Goal: Task Accomplishment & Management: Use online tool/utility

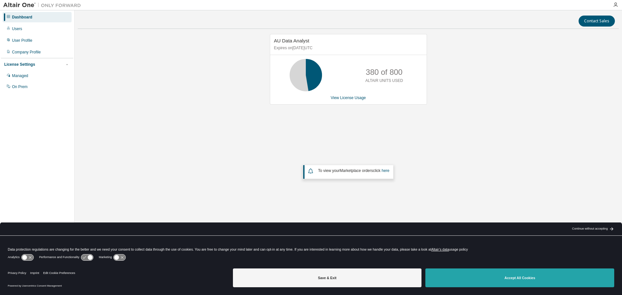
click at [505, 282] on button "Accept All Cookies" at bounding box center [519, 277] width 189 height 19
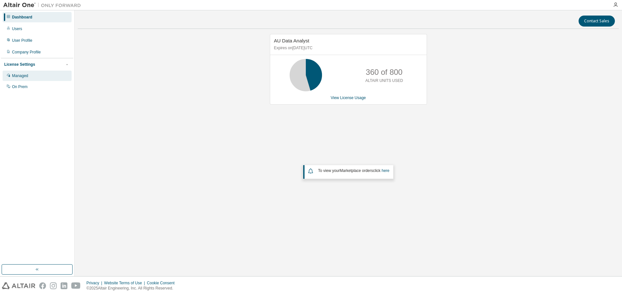
click at [28, 75] on div "Managed" at bounding box center [20, 75] width 16 height 5
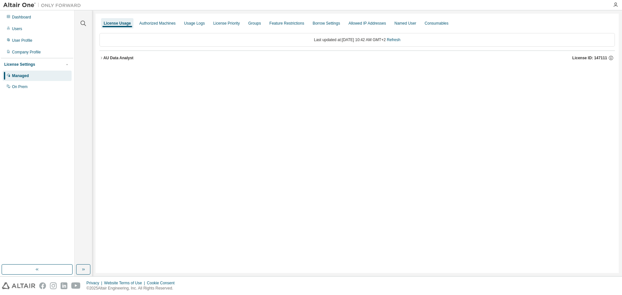
click at [102, 59] on icon "button" at bounding box center [101, 58] width 4 height 4
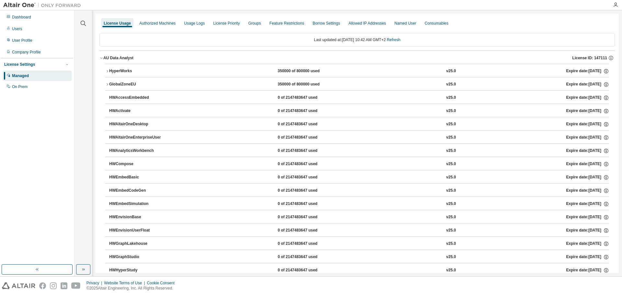
click at [108, 72] on icon "button" at bounding box center [107, 71] width 4 height 4
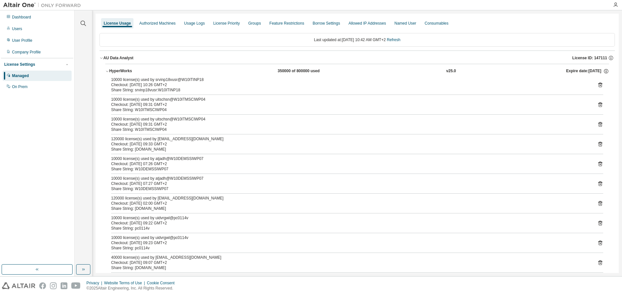
click at [108, 72] on icon "button" at bounding box center [107, 71] width 4 height 4
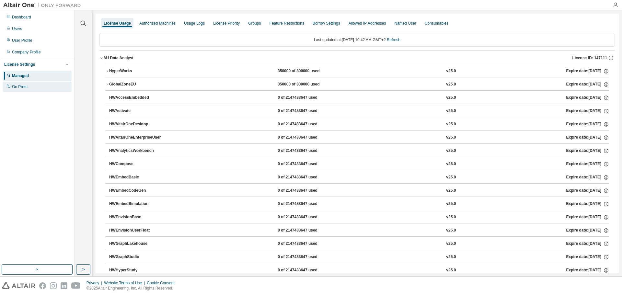
click at [9, 87] on icon at bounding box center [8, 86] width 3 height 3
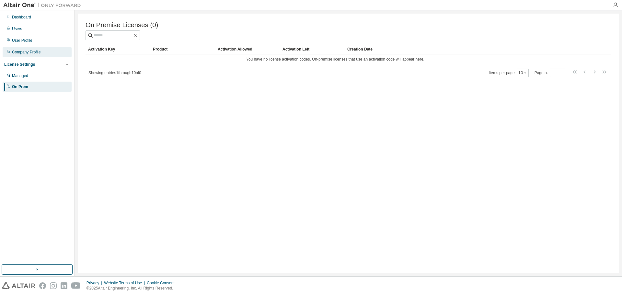
click at [24, 51] on div "Company Profile" at bounding box center [26, 52] width 29 height 5
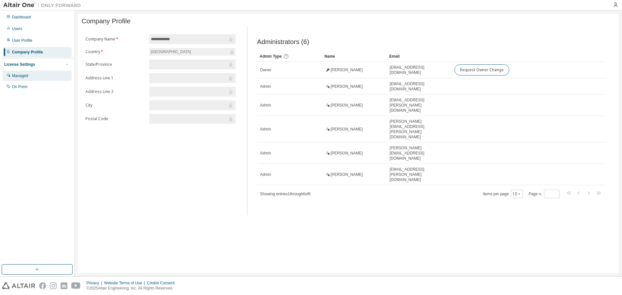
click at [17, 75] on div "Managed" at bounding box center [20, 75] width 16 height 5
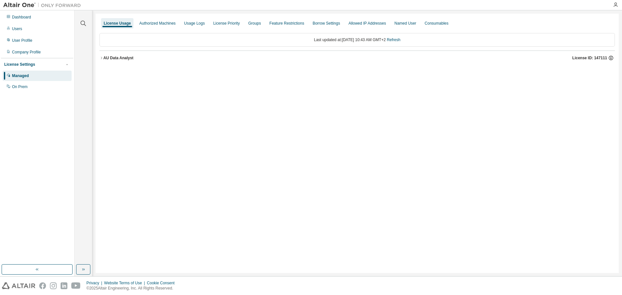
click at [611, 58] on icon "button" at bounding box center [611, 58] width 6 height 6
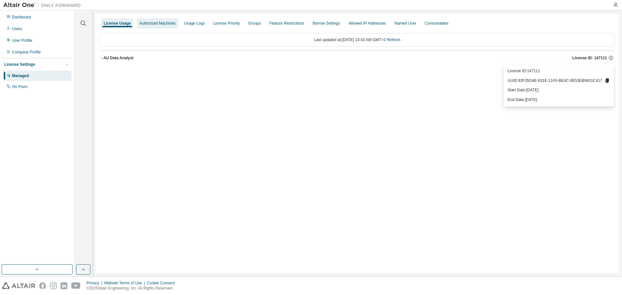
click at [157, 24] on div "Authorized Machines" at bounding box center [157, 23] width 36 height 5
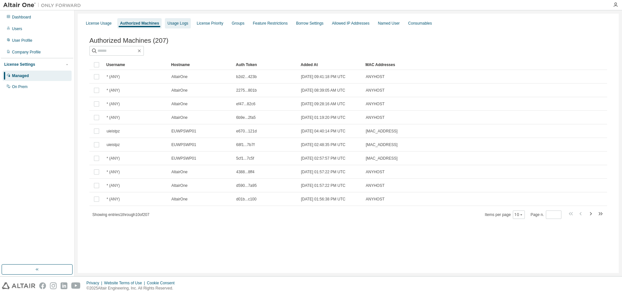
click at [171, 23] on div "Usage Logs" at bounding box center [177, 23] width 21 height 5
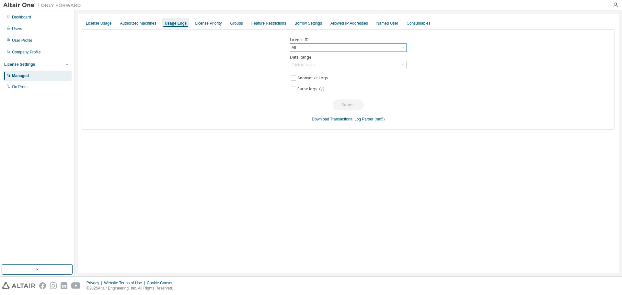
click at [327, 47] on div "All" at bounding box center [348, 48] width 116 height 8
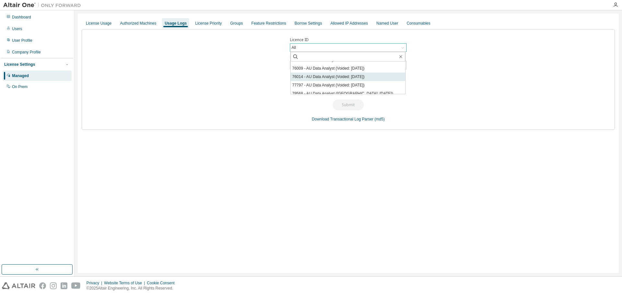
scroll to position [32, 0]
click at [315, 92] on li "147111 - AU Data Analyst" at bounding box center [347, 92] width 115 height 8
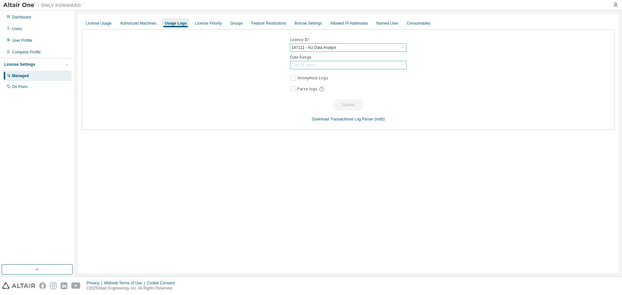
click at [304, 66] on div "Click to select" at bounding box center [303, 64] width 24 height 5
click at [309, 99] on li "Custom Date Range" at bounding box center [347, 100] width 115 height 8
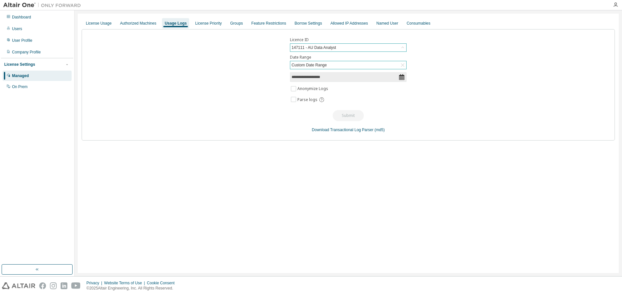
click at [402, 77] on icon at bounding box center [401, 77] width 5 height 6
click at [401, 76] on icon at bounding box center [401, 77] width 6 height 6
click at [312, 77] on input "**********" at bounding box center [344, 77] width 107 height 6
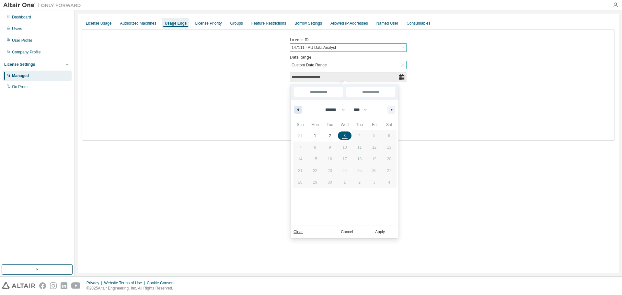
click at [296, 107] on button "button" at bounding box center [298, 110] width 8 height 8
select select "*"
click at [302, 195] on span "31" at bounding box center [300, 194] width 15 height 8
type input "*"
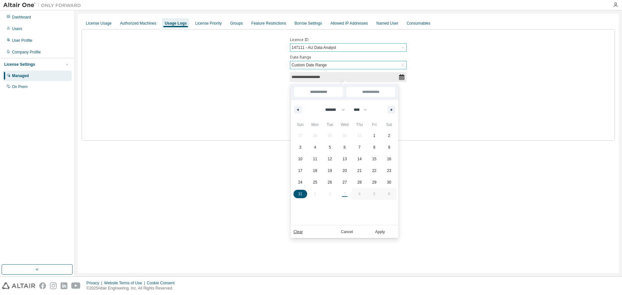
type input "**********"
click at [394, 108] on button "button" at bounding box center [391, 110] width 8 height 8
select select "*"
click at [345, 138] on span "3" at bounding box center [345, 136] width 2 height 12
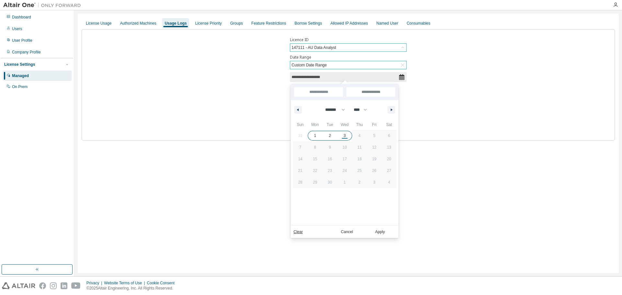
type input "*"
type input "**********"
select select "*"
click at [376, 229] on button "Apply" at bounding box center [379, 231] width 31 height 7
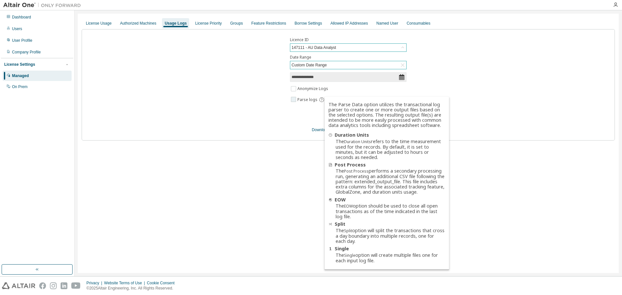
click at [321, 100] on icon at bounding box center [322, 100] width 6 height 6
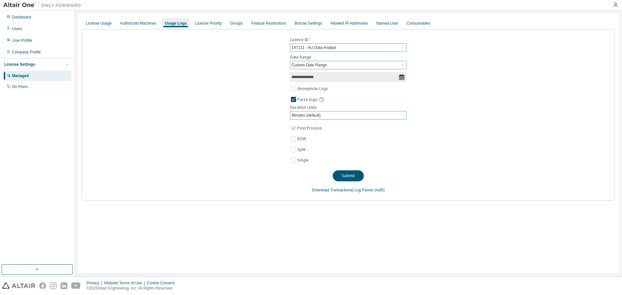
click at [301, 117] on div "Minutes (default)" at bounding box center [305, 115] width 31 height 7
click at [302, 132] on li "Minutes (default)" at bounding box center [347, 133] width 115 height 8
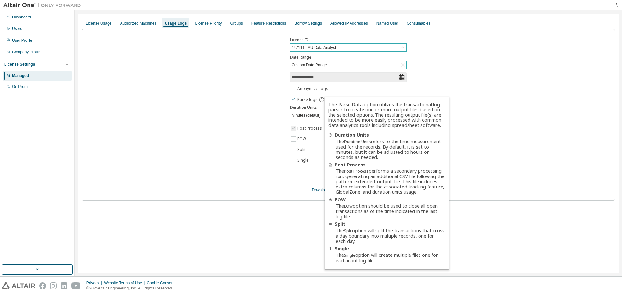
click at [321, 97] on icon at bounding box center [322, 100] width 6 height 6
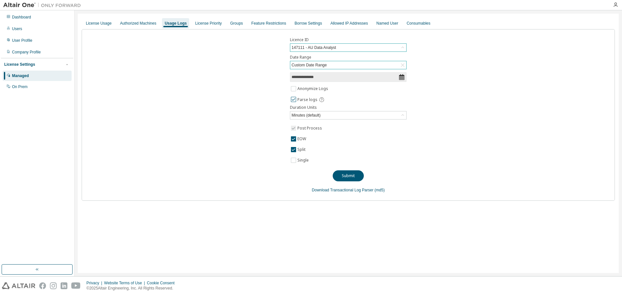
click at [322, 98] on icon at bounding box center [322, 100] width 6 height 6
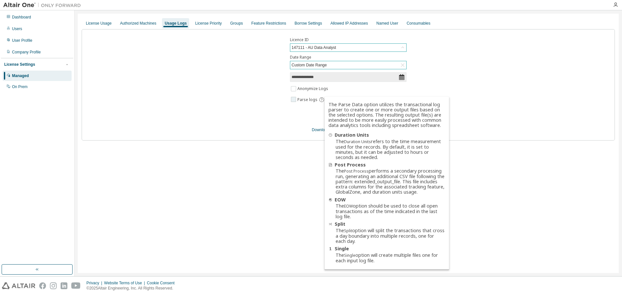
click at [322, 98] on icon at bounding box center [321, 99] width 5 height 5
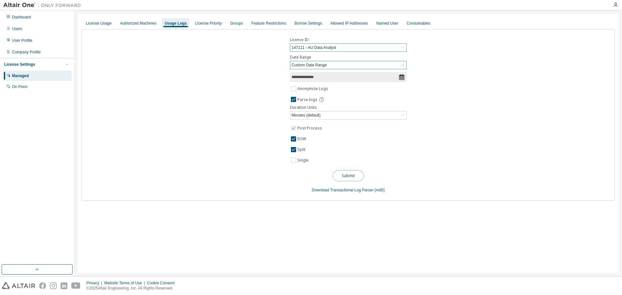
click at [351, 176] on button "Submit" at bounding box center [348, 175] width 31 height 11
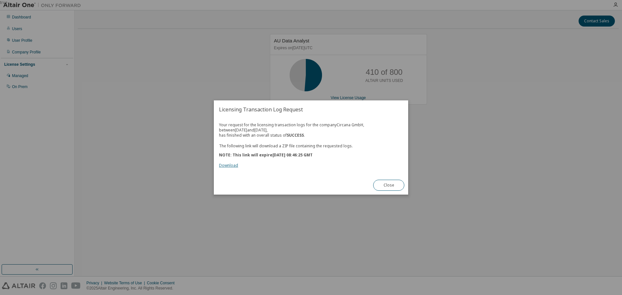
click at [223, 165] on link "Download" at bounding box center [228, 166] width 19 height 6
click at [384, 185] on button "Close" at bounding box center [388, 185] width 31 height 11
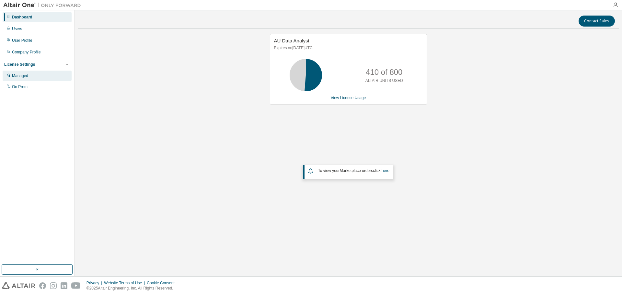
click at [25, 78] on div "Managed" at bounding box center [20, 75] width 16 height 5
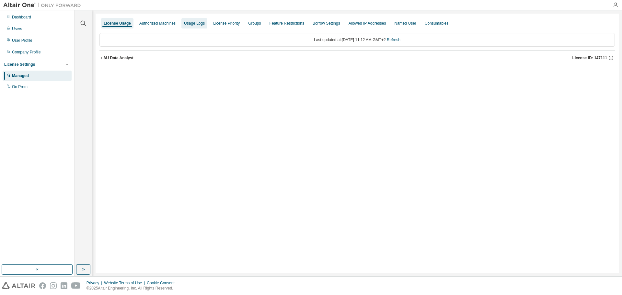
click at [196, 22] on div "Usage Logs" at bounding box center [194, 23] width 21 height 5
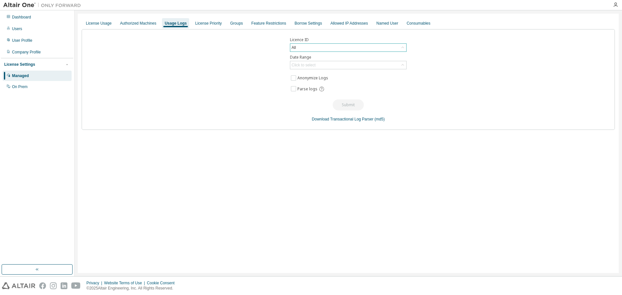
click at [312, 47] on div "All" at bounding box center [348, 48] width 116 height 8
click at [302, 91] on li "147111 - AU Data Analyst" at bounding box center [347, 92] width 115 height 8
click at [325, 48] on div "147111 - AU Data Analyst" at bounding box center [313, 47] width 46 height 7
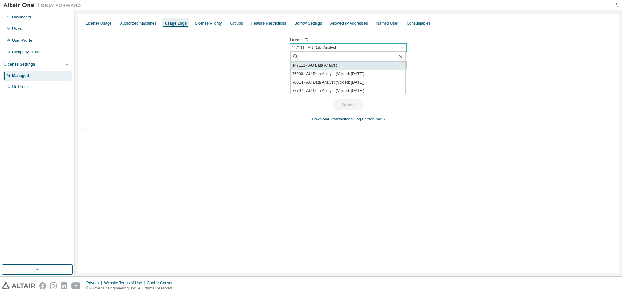
click at [304, 67] on li "147111 - AU Data Analyst" at bounding box center [347, 65] width 115 height 8
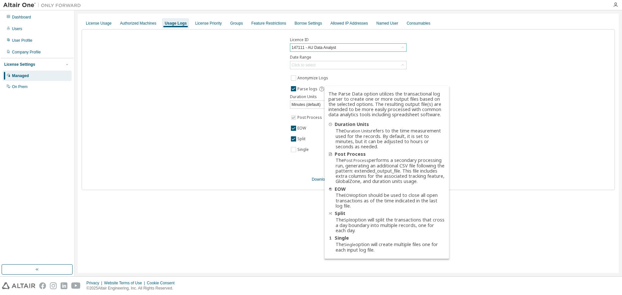
click at [163, 139] on div "Licence ID 147111 - AU Data Analyst Date Range Click to select Anonymize Logs P…" at bounding box center [348, 109] width 533 height 161
click at [321, 89] on icon at bounding box center [321, 89] width 5 height 5
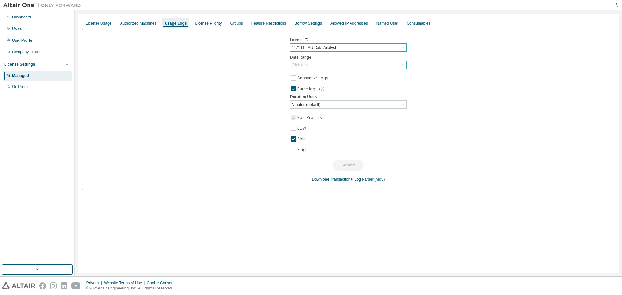
click at [303, 62] on div "Click to select" at bounding box center [303, 64] width 24 height 5
click at [319, 99] on li "Custom Date Range" at bounding box center [347, 100] width 115 height 8
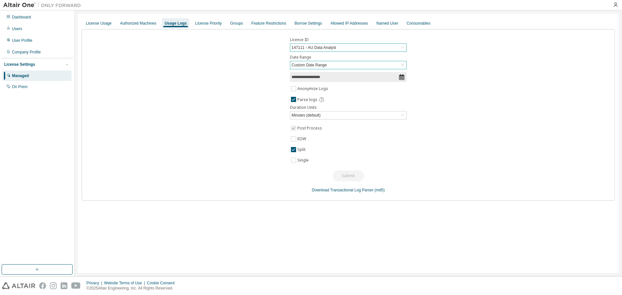
click at [402, 75] on icon at bounding box center [401, 77] width 5 height 6
click at [401, 77] on icon at bounding box center [401, 77] width 5 height 6
click at [331, 77] on input "**********" at bounding box center [344, 77] width 107 height 6
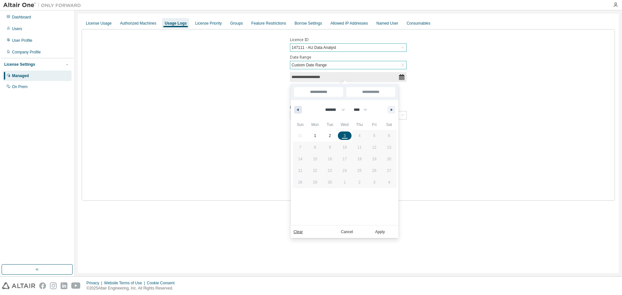
click at [296, 109] on icon "button" at bounding box center [296, 109] width 3 height 3
select select "*"
click at [294, 180] on span "24" at bounding box center [300, 182] width 15 height 8
type input "*"
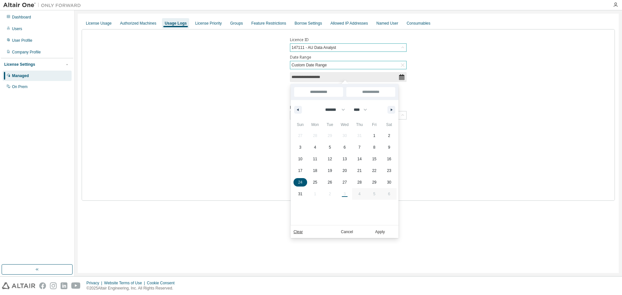
type input "**********"
click at [313, 180] on span "25" at bounding box center [315, 182] width 4 height 12
type input "**********"
click at [313, 180] on span "25" at bounding box center [315, 182] width 4 height 12
type input "**********"
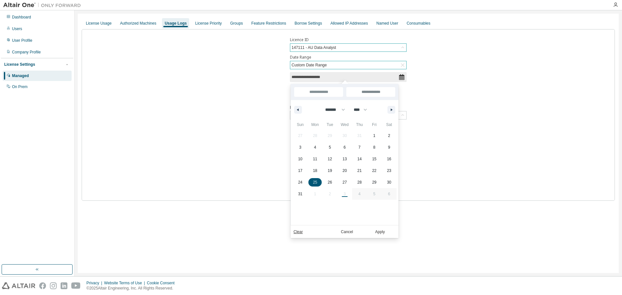
click at [348, 196] on div "27 28 29 30 31 1 2 3 4 5 6 7 8 9 10 11 12 13 14 15 16 17 18 19 20 21 22 23 24 2…" at bounding box center [345, 165] width 104 height 70
click at [389, 114] on div "******* ******** ***** ***** *** **** **** ****** ********* ******* ******** **…" at bounding box center [345, 109] width 108 height 19
click at [391, 110] on icon "button" at bounding box center [392, 109] width 3 height 3
select select "*"
click at [342, 138] on span "3" at bounding box center [344, 135] width 15 height 8
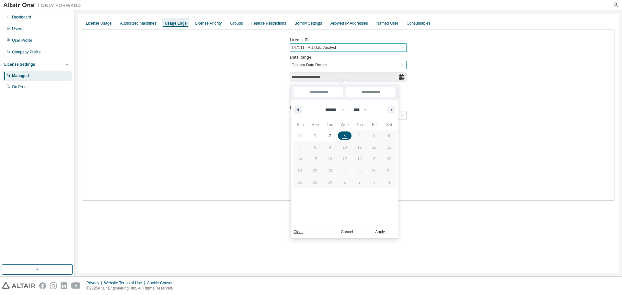
type input "**"
type input "**********"
select select "*"
click at [380, 233] on button "Apply" at bounding box center [379, 231] width 31 height 7
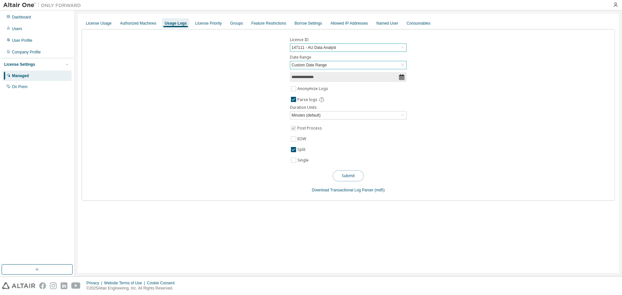
click at [344, 175] on button "Submit" at bounding box center [348, 175] width 31 height 11
click at [341, 177] on button "Submit" at bounding box center [348, 175] width 31 height 11
click at [350, 178] on button "Submit" at bounding box center [348, 175] width 31 height 11
click at [104, 22] on div "License Usage" at bounding box center [99, 23] width 26 height 5
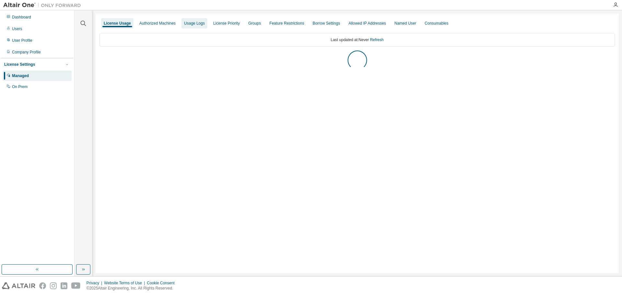
click at [196, 24] on div "Usage Logs" at bounding box center [194, 23] width 21 height 5
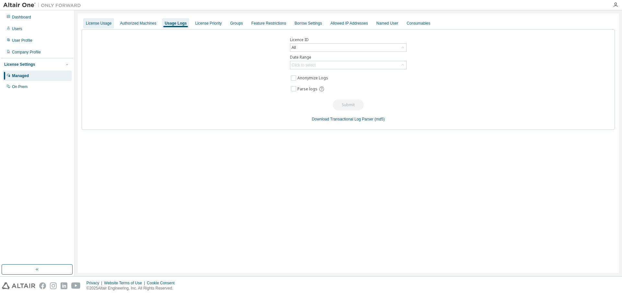
click at [94, 22] on div "License Usage" at bounding box center [99, 23] width 26 height 5
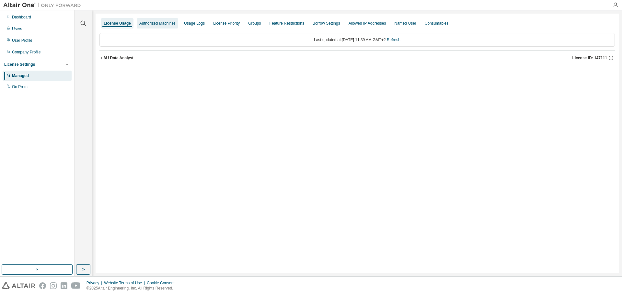
click at [161, 26] on div "Authorized Machines" at bounding box center [157, 23] width 36 height 5
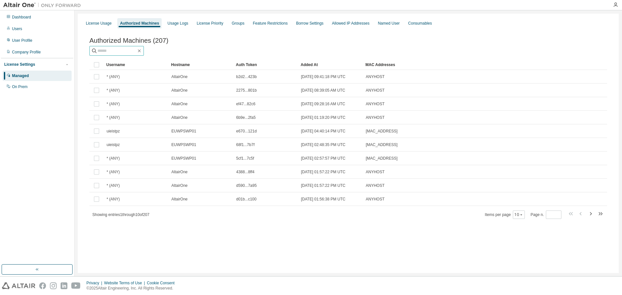
click at [136, 54] on input "text" at bounding box center [116, 51] width 39 height 6
type input "*******"
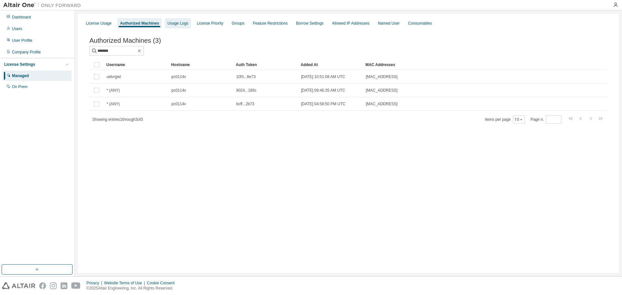
click at [175, 24] on div "Usage Logs" at bounding box center [177, 23] width 21 height 5
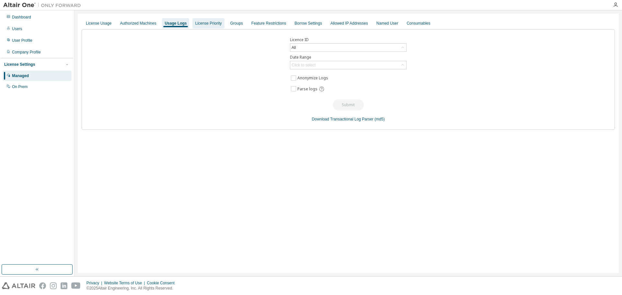
click at [215, 21] on div "License Priority" at bounding box center [208, 23] width 27 height 5
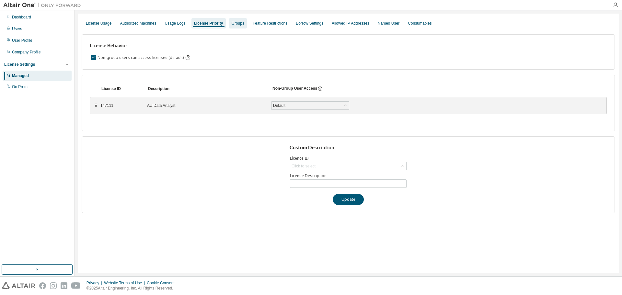
click at [233, 20] on div "Groups" at bounding box center [238, 23] width 18 height 10
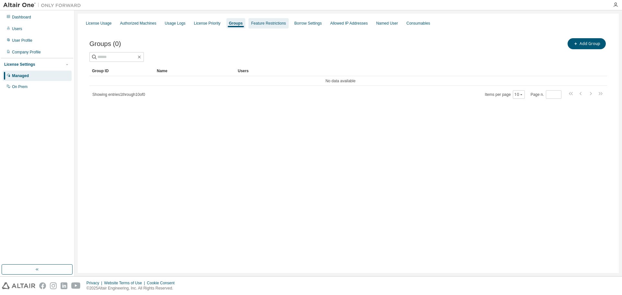
click at [257, 20] on div "Feature Restrictions" at bounding box center [268, 23] width 40 height 10
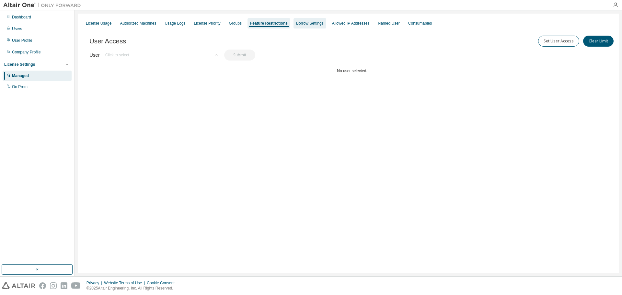
click at [304, 22] on div "Borrow Settings" at bounding box center [310, 23] width 28 height 5
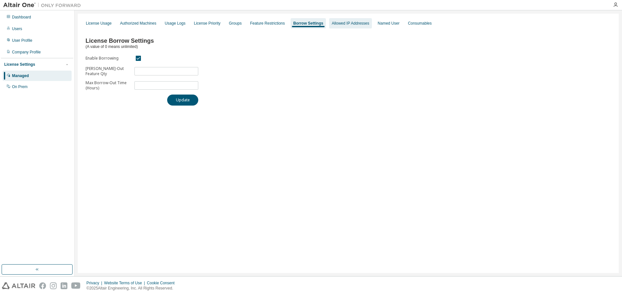
click at [350, 27] on div "Allowed IP Addresses" at bounding box center [350, 23] width 43 height 10
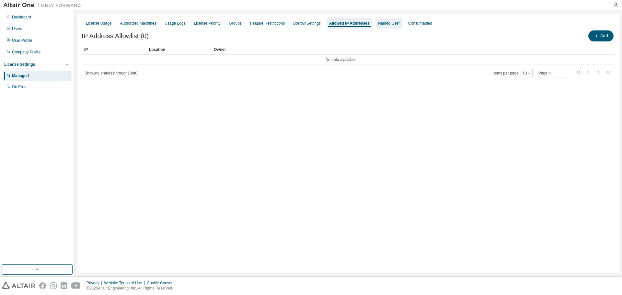
click at [379, 25] on div "Named User" at bounding box center [389, 23] width 22 height 5
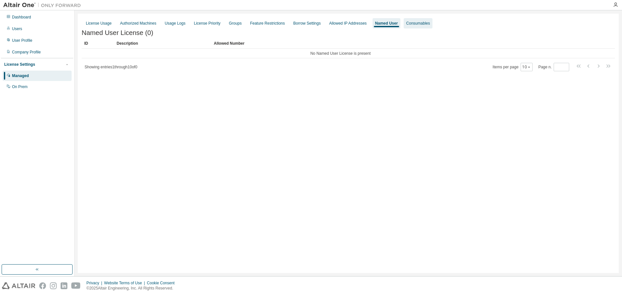
click at [421, 25] on div "Consumables" at bounding box center [418, 23] width 24 height 5
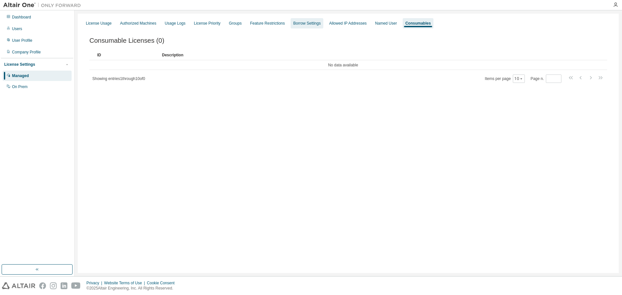
click at [301, 26] on div "Borrow Settings" at bounding box center [306, 23] width 33 height 10
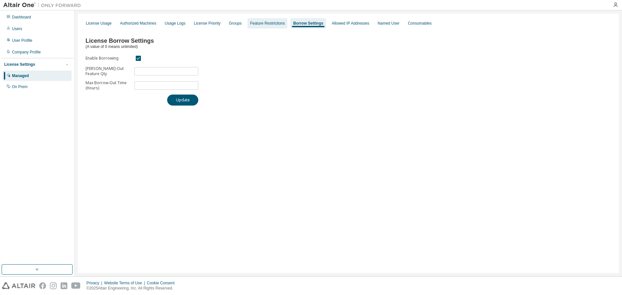
click at [264, 23] on div "Feature Restrictions" at bounding box center [267, 23] width 35 height 5
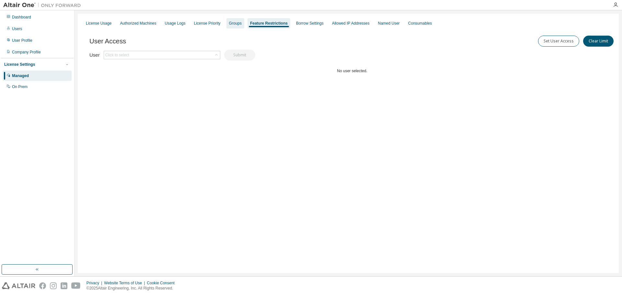
click at [232, 25] on div "Groups" at bounding box center [235, 23] width 13 height 5
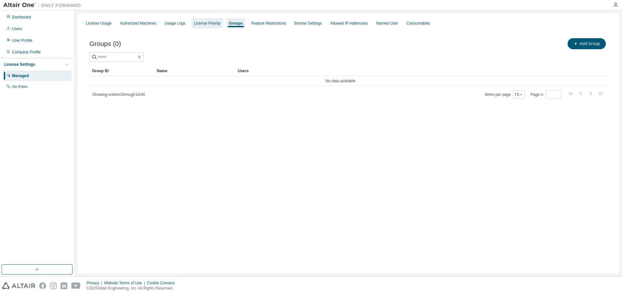
click at [197, 26] on div "License Priority" at bounding box center [207, 23] width 32 height 10
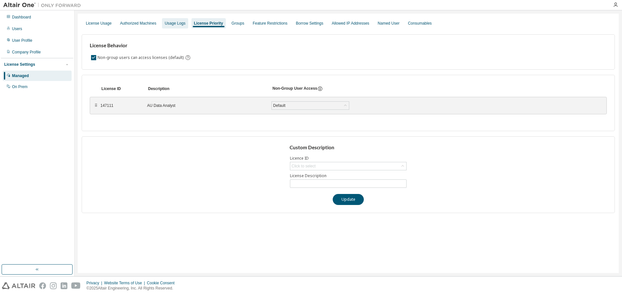
click at [168, 22] on div "Usage Logs" at bounding box center [175, 23] width 21 height 5
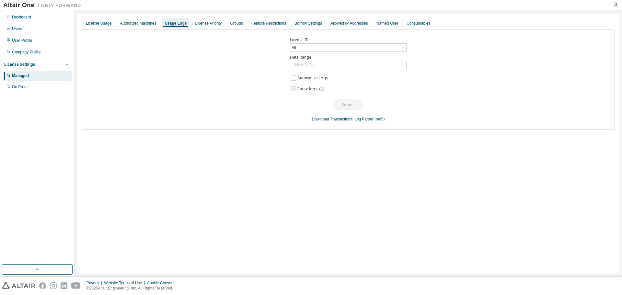
click at [305, 91] on span "Parse logs" at bounding box center [307, 88] width 20 height 5
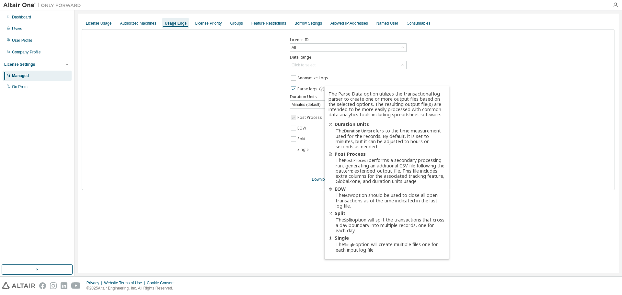
click at [320, 91] on icon at bounding box center [322, 89] width 6 height 6
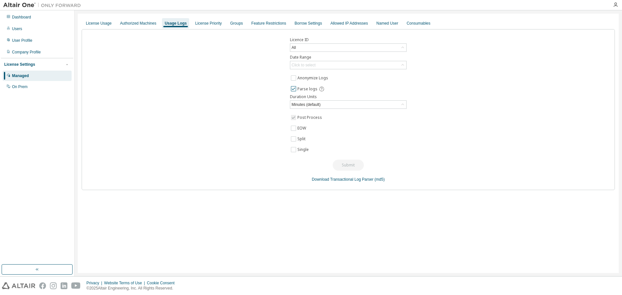
click at [322, 88] on icon at bounding box center [322, 89] width 6 height 6
click at [320, 88] on icon at bounding box center [321, 89] width 5 height 5
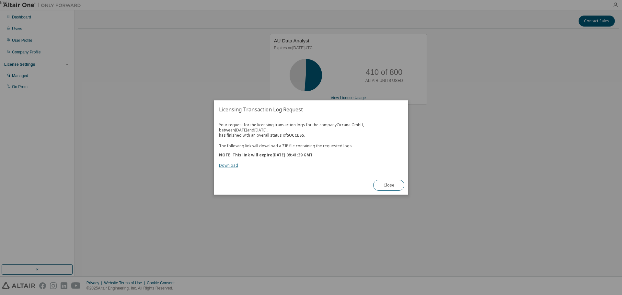
click at [233, 166] on link "Download" at bounding box center [228, 166] width 19 height 6
click at [387, 186] on button "Close" at bounding box center [388, 185] width 31 height 11
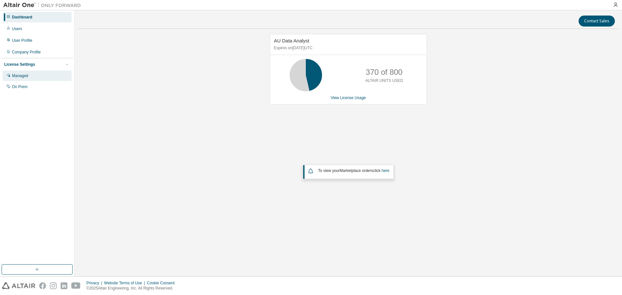
click at [19, 75] on div "Managed" at bounding box center [20, 75] width 16 height 5
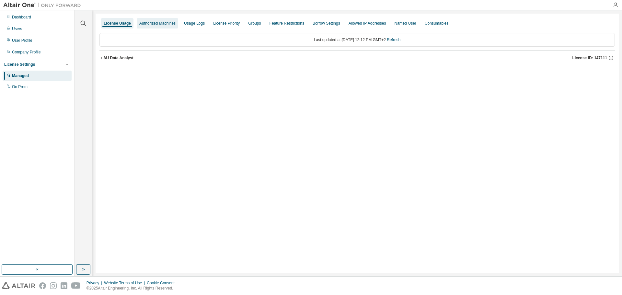
click at [147, 23] on div "Authorized Machines" at bounding box center [157, 23] width 36 height 5
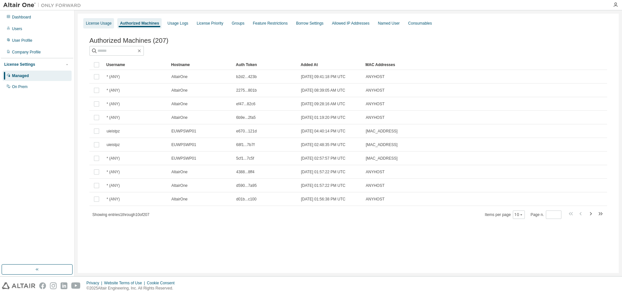
click at [84, 24] on div "License Usage" at bounding box center [98, 23] width 31 height 10
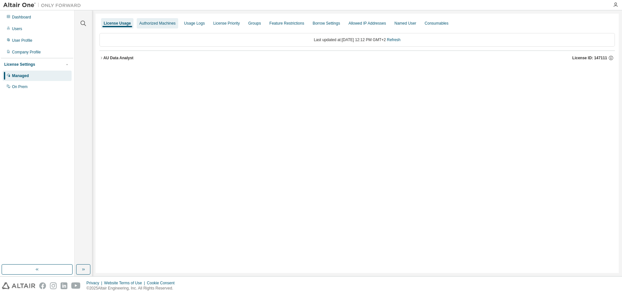
click at [142, 24] on div "Authorized Machines" at bounding box center [157, 23] width 36 height 5
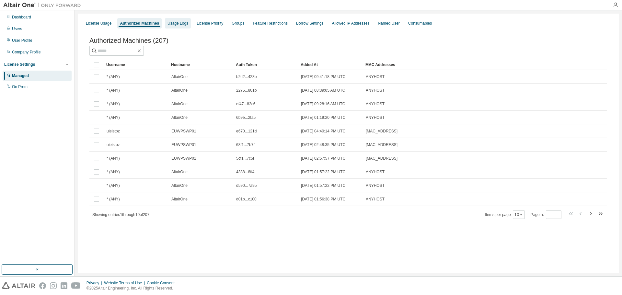
click at [187, 23] on div "Usage Logs" at bounding box center [178, 23] width 26 height 10
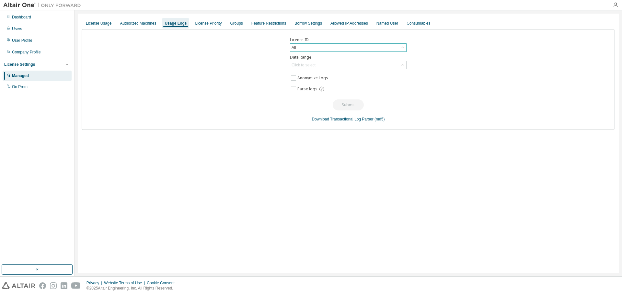
click at [308, 47] on div "All" at bounding box center [348, 48] width 116 height 8
click at [303, 90] on li "147111 - AU Data Analyst" at bounding box center [347, 92] width 115 height 8
click at [309, 67] on div "Click to select" at bounding box center [303, 64] width 24 height 5
click at [301, 101] on li "Custom Date Range" at bounding box center [347, 100] width 115 height 8
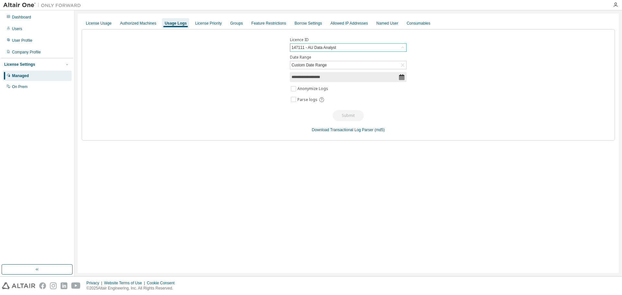
click at [403, 77] on icon at bounding box center [401, 77] width 5 height 6
click at [382, 77] on input "**********" at bounding box center [344, 77] width 107 height 6
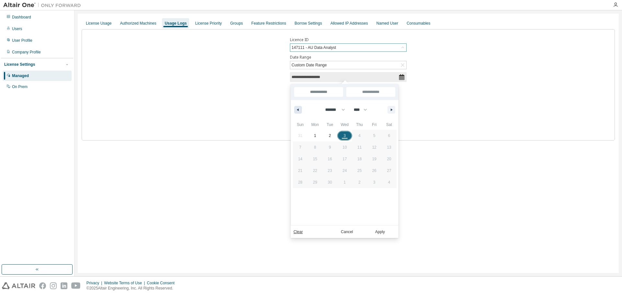
click at [297, 110] on icon "button" at bounding box center [296, 109] width 3 height 3
select select "*"
click at [299, 136] on span "1" at bounding box center [300, 136] width 2 height 12
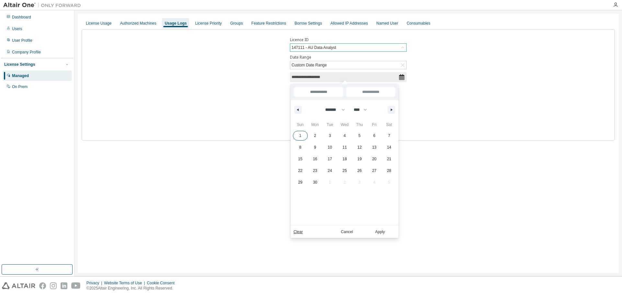
type input "*"
type input "**********"
click at [315, 183] on span "30" at bounding box center [315, 182] width 4 height 12
type input "**********"
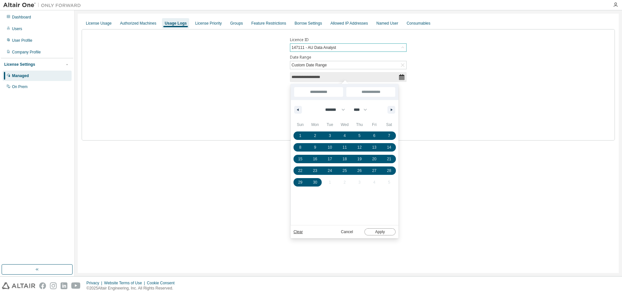
click at [384, 235] on button "Apply" at bounding box center [379, 231] width 31 height 7
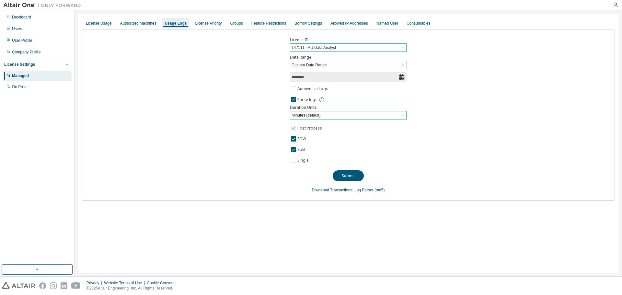
click at [308, 117] on div "Minutes (default)" at bounding box center [305, 115] width 31 height 7
click at [343, 178] on button "Submit" at bounding box center [348, 175] width 31 height 11
click at [607, 278] on icon "button" at bounding box center [608, 280] width 4 height 4
click at [330, 47] on div "147111 - AU Data Analyst" at bounding box center [313, 47] width 46 height 7
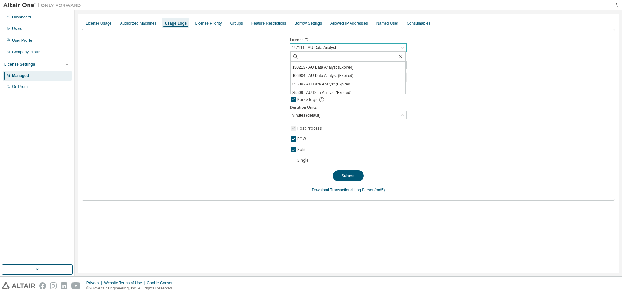
scroll to position [0, 0]
click at [206, 91] on div "Licence ID 147111 - AU Data Analyst All 130213 - AU Data Analyst (Expired) 1069…" at bounding box center [348, 115] width 533 height 172
click at [314, 45] on div "147111 - AU Data Analyst" at bounding box center [313, 47] width 46 height 7
click at [310, 74] on li "130213 - AU Data Analyst (Expired)" at bounding box center [347, 74] width 115 height 8
click at [346, 174] on button "Submit" at bounding box center [348, 175] width 31 height 11
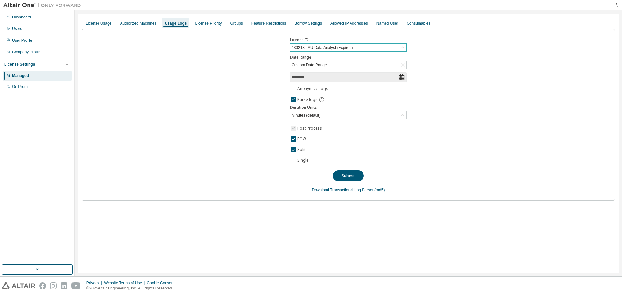
click at [300, 50] on div "130213 - AU Data Analyst (Expired)" at bounding box center [321, 47] width 63 height 7
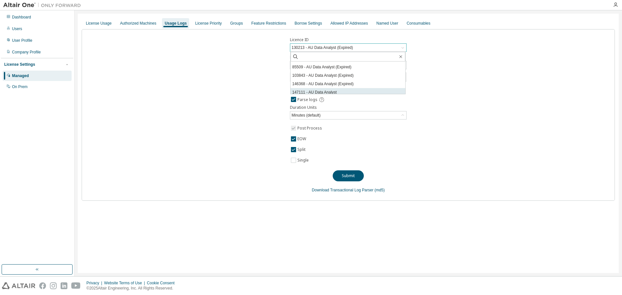
click at [308, 90] on li "147111 - AU Data Analyst" at bounding box center [347, 92] width 115 height 8
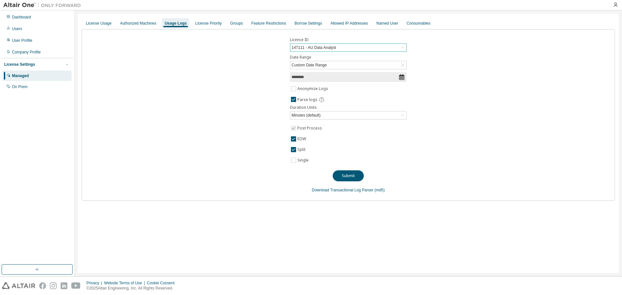
click at [401, 77] on icon at bounding box center [401, 77] width 6 height 6
click at [335, 77] on input "********" at bounding box center [344, 77] width 107 height 6
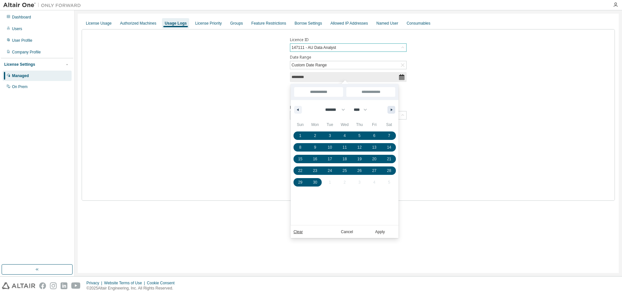
click at [392, 110] on icon "button" at bounding box center [392, 109] width 3 height 3
select select "*"
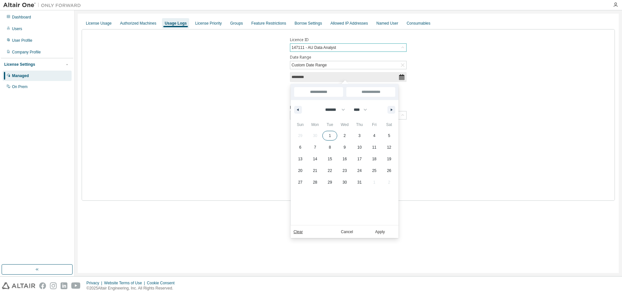
click at [325, 133] on span "1" at bounding box center [329, 135] width 15 height 8
type input "**********"
click at [359, 184] on span "31" at bounding box center [359, 182] width 4 height 12
type input "**********"
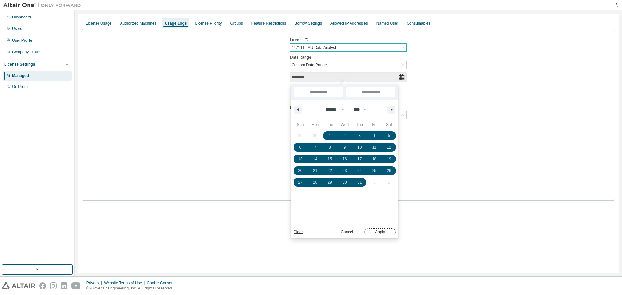
click at [383, 233] on button "Apply" at bounding box center [379, 231] width 31 height 7
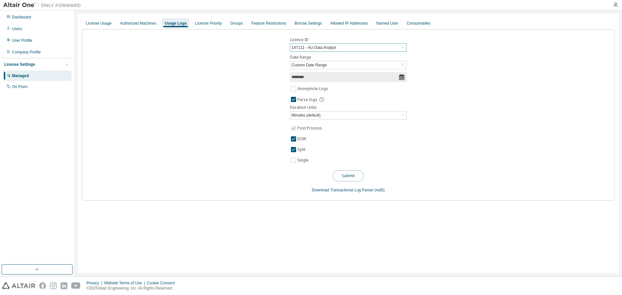
click at [345, 176] on button "Submit" at bounding box center [348, 175] width 31 height 11
click at [317, 79] on input "********" at bounding box center [344, 77] width 107 height 6
select select "*"
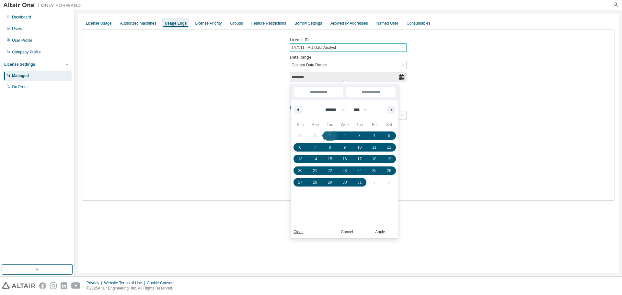
click at [327, 134] on span "1" at bounding box center [329, 135] width 15 height 8
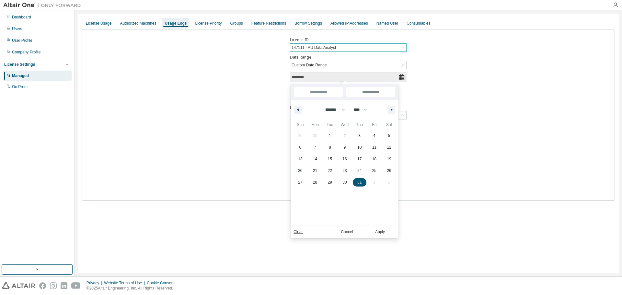
click at [360, 185] on span "31" at bounding box center [359, 182] width 4 height 12
type input "**********"
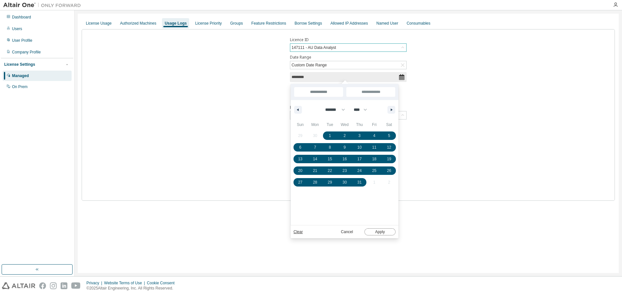
click at [378, 233] on button "Apply" at bounding box center [379, 231] width 31 height 7
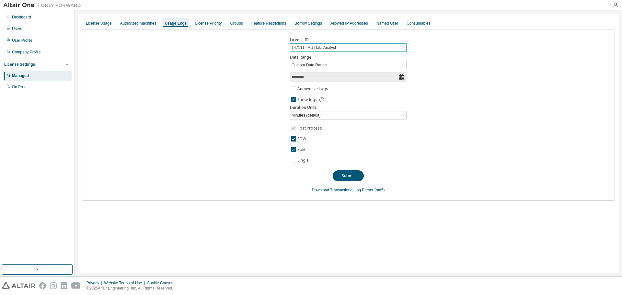
click at [313, 49] on div "147111 - AU Data Analyst" at bounding box center [313, 47] width 46 height 7
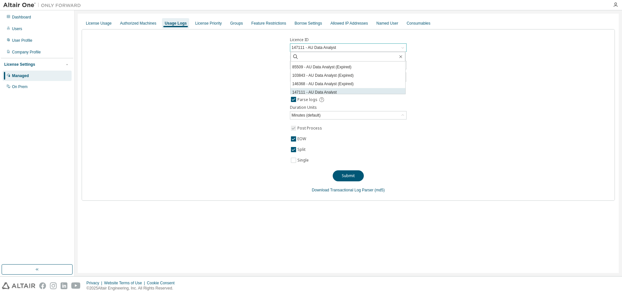
click at [318, 91] on li "147111 - AU Data Analyst" at bounding box center [347, 92] width 115 height 8
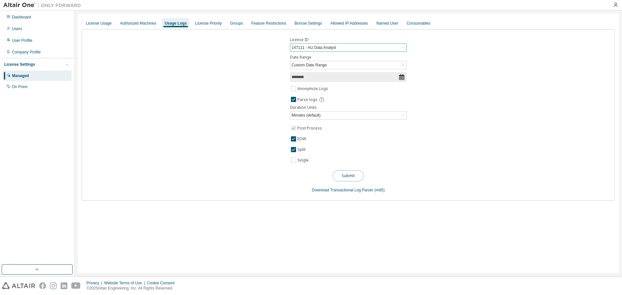
click at [340, 175] on button "Submit" at bounding box center [348, 175] width 31 height 11
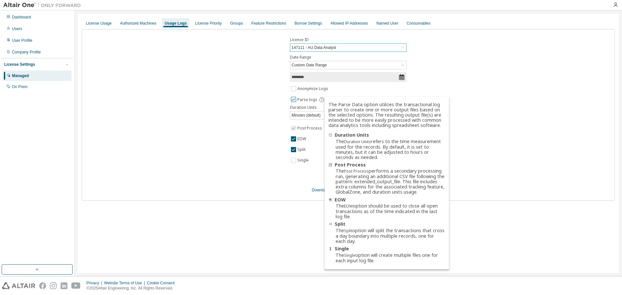
click at [323, 99] on icon at bounding box center [321, 99] width 5 height 5
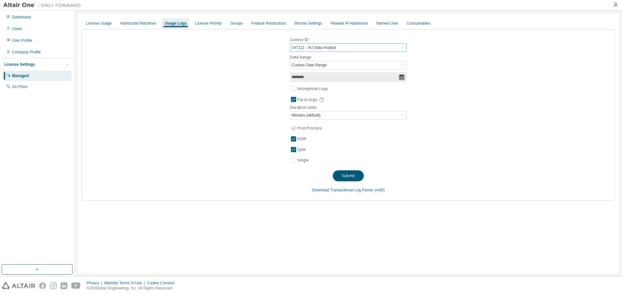
click at [298, 46] on div "147111 - AU Data Analyst" at bounding box center [313, 47] width 46 height 7
click at [201, 88] on div "Licence ID 147111 - AU Data Analyst All 130213 - AU Data Analyst (Expired) 1069…" at bounding box center [348, 115] width 533 height 172
click at [300, 78] on input "********" at bounding box center [344, 77] width 107 height 6
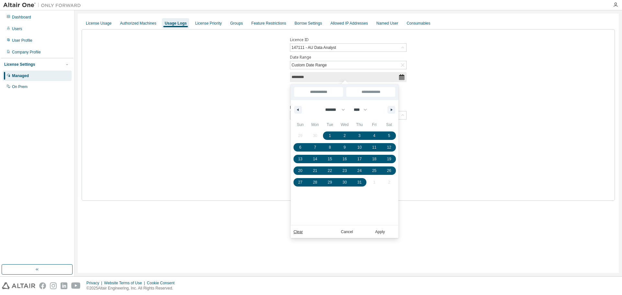
click at [395, 109] on div "******* ******** ***** ***** *** **** **** ****** ********* ******* ******** **…" at bounding box center [345, 109] width 108 height 19
click at [391, 108] on button "button" at bounding box center [391, 110] width 8 height 8
select select "*"
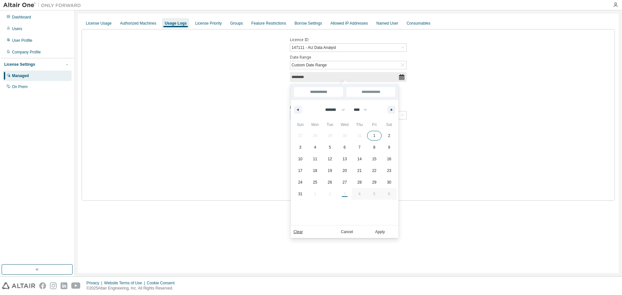
click at [373, 134] on span "1" at bounding box center [374, 135] width 15 height 8
type input "**********"
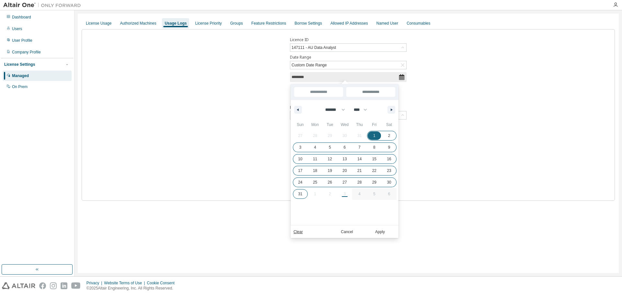
click at [298, 191] on span "31" at bounding box center [300, 194] width 15 height 8
type input "**********"
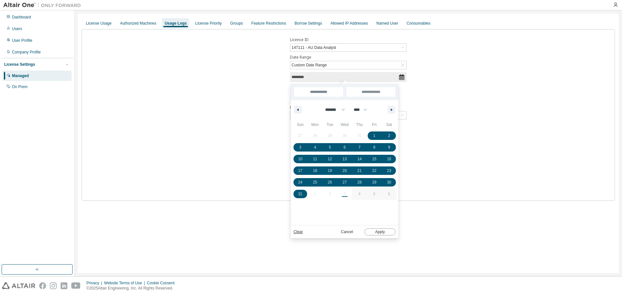
click at [381, 233] on button "Apply" at bounding box center [379, 231] width 31 height 7
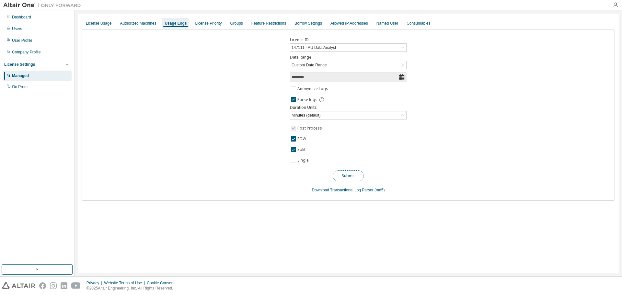
click at [347, 179] on button "Submit" at bounding box center [348, 175] width 31 height 11
click at [94, 25] on div "License Usage" at bounding box center [99, 23] width 26 height 5
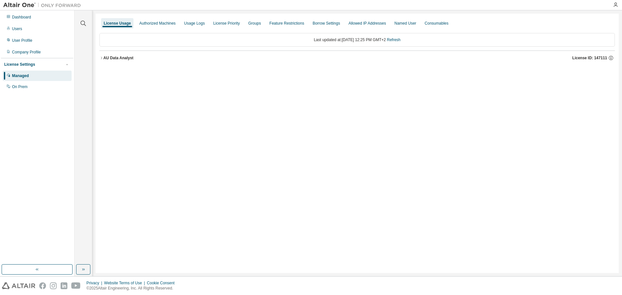
click at [102, 56] on icon "button" at bounding box center [101, 58] width 4 height 4
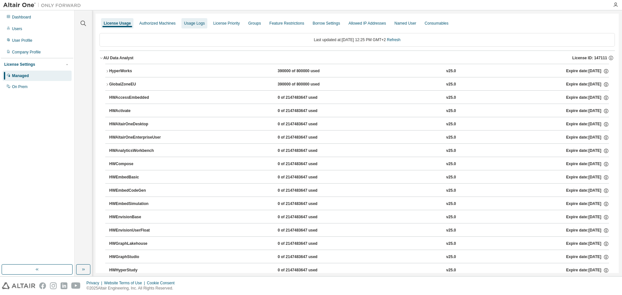
click at [193, 26] on div "Usage Logs" at bounding box center [194, 23] width 26 height 10
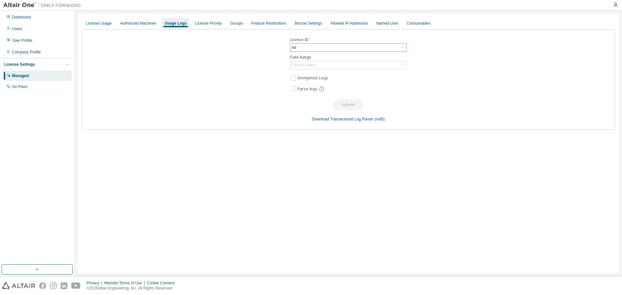
click at [310, 48] on div "All" at bounding box center [348, 48] width 116 height 8
click at [211, 74] on div "Licence ID All All 130213 - AU Data Analyst (Expired) 106904 - AU Data Analyst …" at bounding box center [348, 79] width 533 height 101
click at [301, 46] on div "All" at bounding box center [348, 48] width 116 height 8
click at [105, 26] on div "License Usage" at bounding box center [98, 23] width 31 height 10
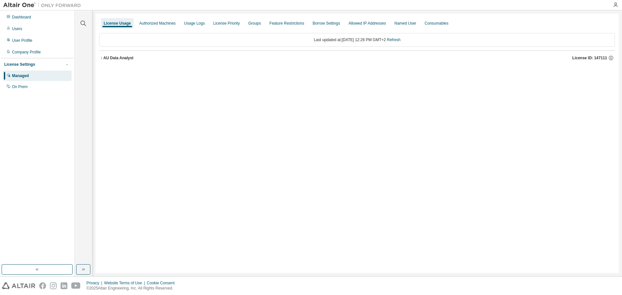
click at [101, 58] on icon "button" at bounding box center [101, 58] width 4 height 4
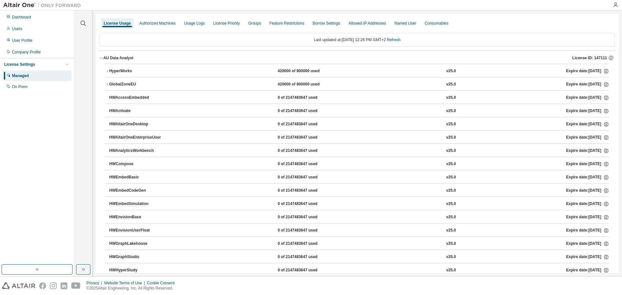
click at [108, 70] on icon "button" at bounding box center [107, 71] width 4 height 4
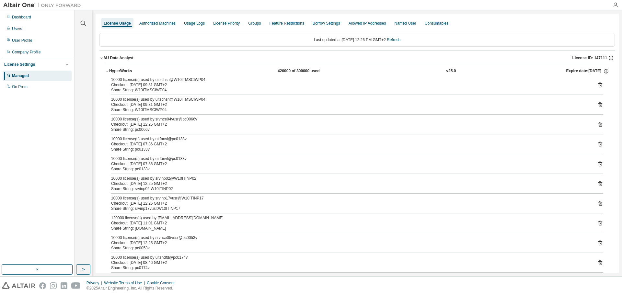
click at [608, 59] on icon "button" at bounding box center [611, 58] width 6 height 6
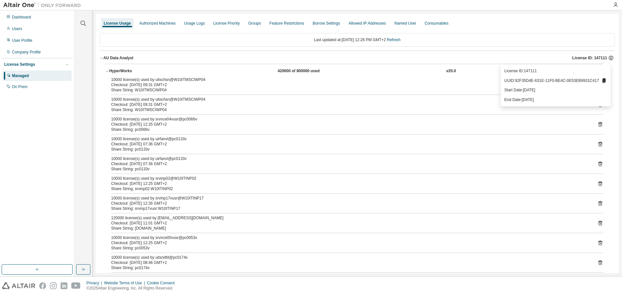
click at [608, 59] on icon "button" at bounding box center [611, 58] width 6 height 6
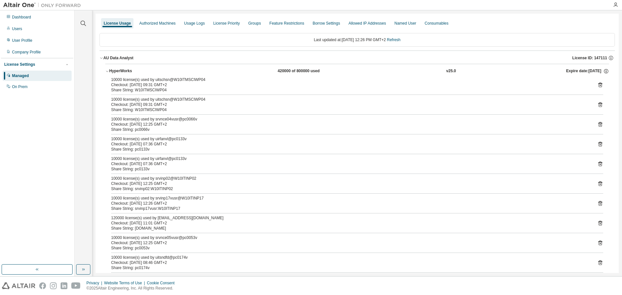
click at [102, 57] on icon "button" at bounding box center [101, 58] width 4 height 4
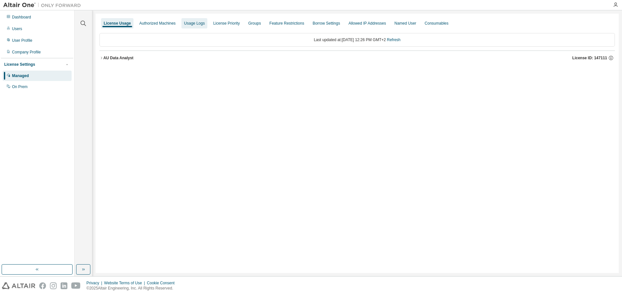
click at [194, 23] on div "Usage Logs" at bounding box center [194, 23] width 21 height 5
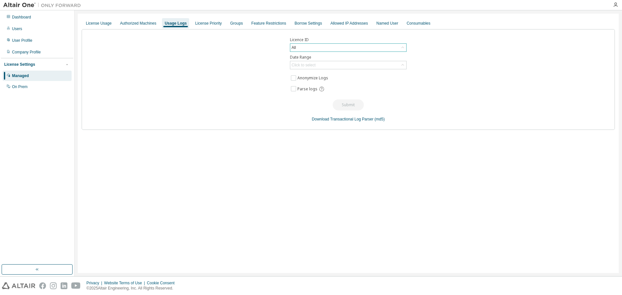
click at [308, 50] on div "All" at bounding box center [348, 48] width 116 height 8
drag, startPoint x: 112, startPoint y: 76, endPoint x: 115, endPoint y: 96, distance: 20.0
click at [112, 77] on div "Licence ID All All 130213 - AU Data Analyst (Expired) 106904 - AU Data Analyst …" at bounding box center [348, 79] width 533 height 101
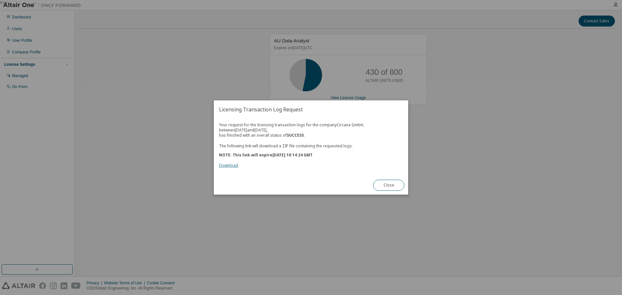
click at [226, 167] on link "Download" at bounding box center [228, 166] width 19 height 6
click at [380, 183] on button "Close" at bounding box center [388, 185] width 31 height 11
click at [229, 165] on link "Download" at bounding box center [228, 166] width 19 height 6
click at [386, 186] on button "Close" at bounding box center [388, 185] width 31 height 11
click at [233, 165] on link "Download" at bounding box center [228, 166] width 19 height 6
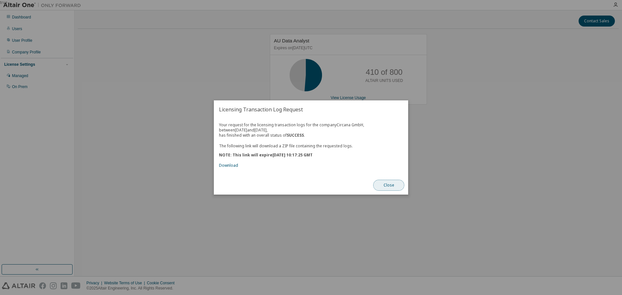
click at [387, 185] on button "Close" at bounding box center [388, 185] width 31 height 11
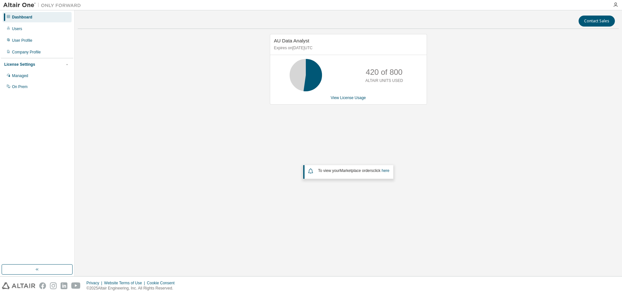
drag, startPoint x: 101, startPoint y: 101, endPoint x: 105, endPoint y: 100, distance: 3.9
click at [101, 101] on div "AU Data Analyst Expires on July 1, 2026 UTC 420 of 800 ALTAIR UNITS USED View L…" at bounding box center [348, 130] width 541 height 192
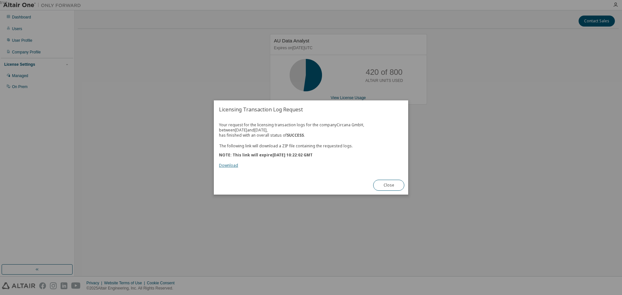
click at [224, 165] on link "Download" at bounding box center [228, 166] width 19 height 6
click at [385, 187] on button "Close" at bounding box center [388, 185] width 31 height 11
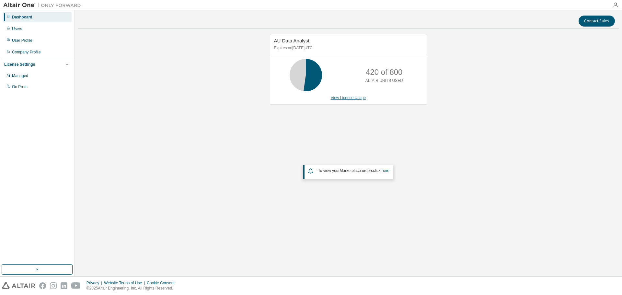
click at [349, 99] on link "View License Usage" at bounding box center [348, 98] width 35 height 5
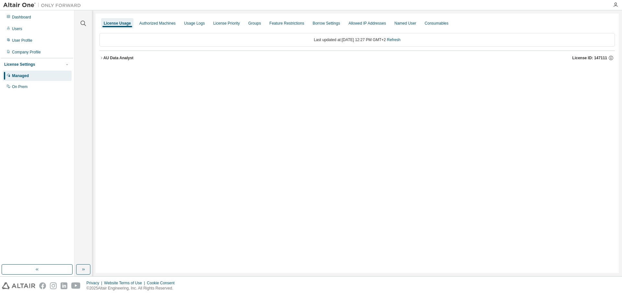
click at [100, 59] on icon "button" at bounding box center [101, 58] width 4 height 4
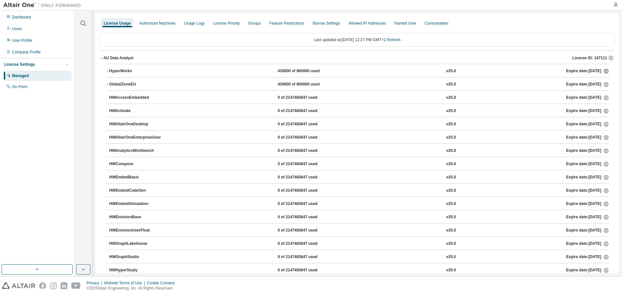
click at [603, 72] on icon "button" at bounding box center [606, 71] width 6 height 6
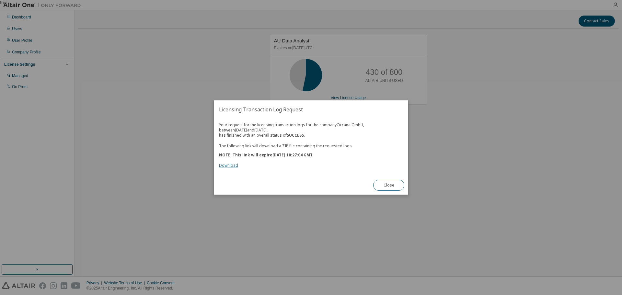
click at [224, 165] on link "Download" at bounding box center [228, 166] width 19 height 6
click at [380, 184] on button "Close" at bounding box center [388, 185] width 31 height 11
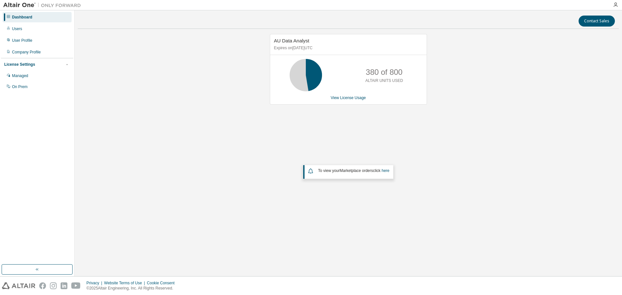
click at [144, 223] on div "AU Data Analyst Expires on [DATE] UTC 380 of 800 ALTAIR UNITS USED View License…" at bounding box center [348, 130] width 541 height 192
